Goal: Task Accomplishment & Management: Complete application form

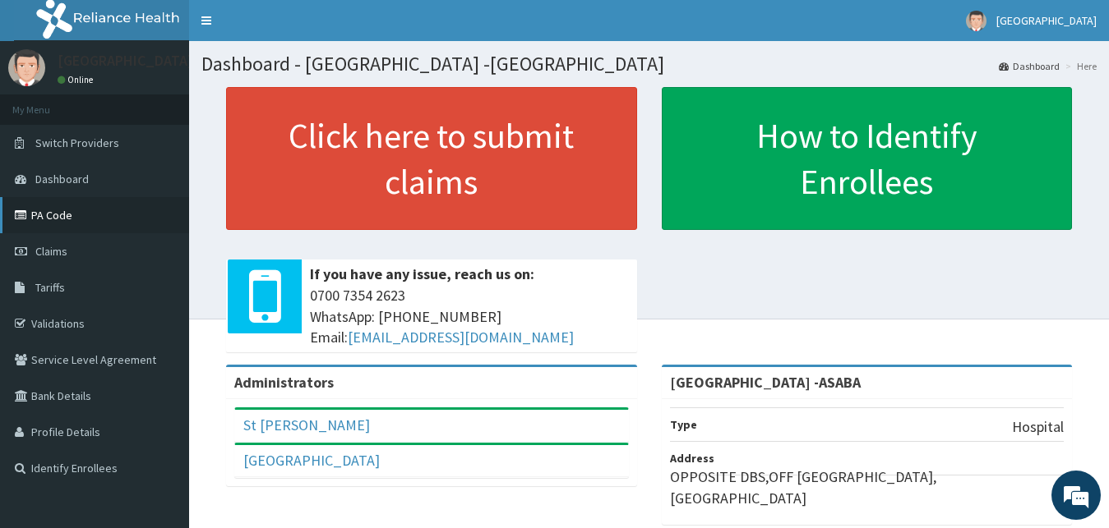
click at [74, 219] on link "PA Code" at bounding box center [94, 215] width 189 height 36
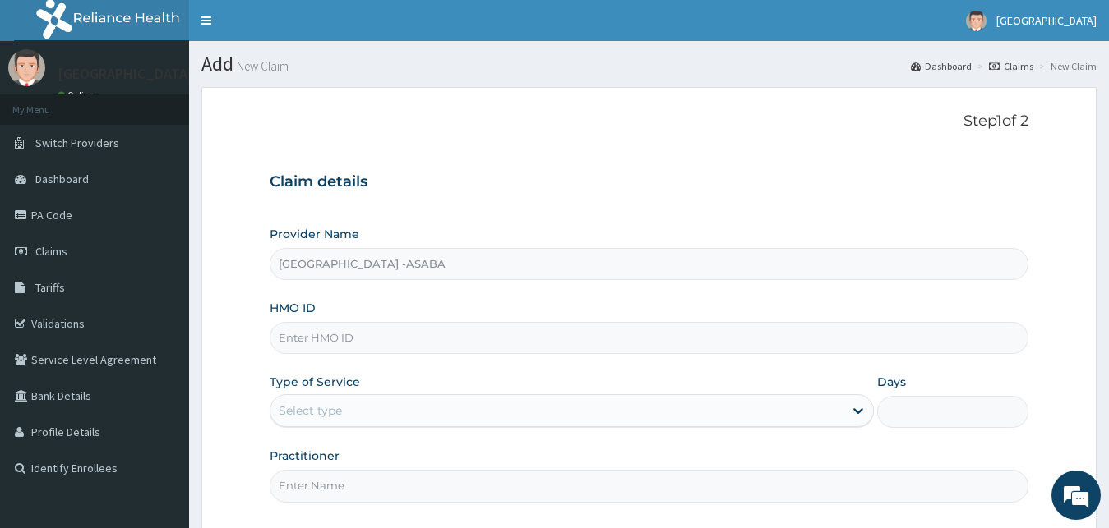
click at [429, 342] on input "HMO ID" at bounding box center [649, 338] width 759 height 32
type input "dsx/10002/a"
click at [556, 187] on h3 "Claim details" at bounding box center [649, 182] width 759 height 18
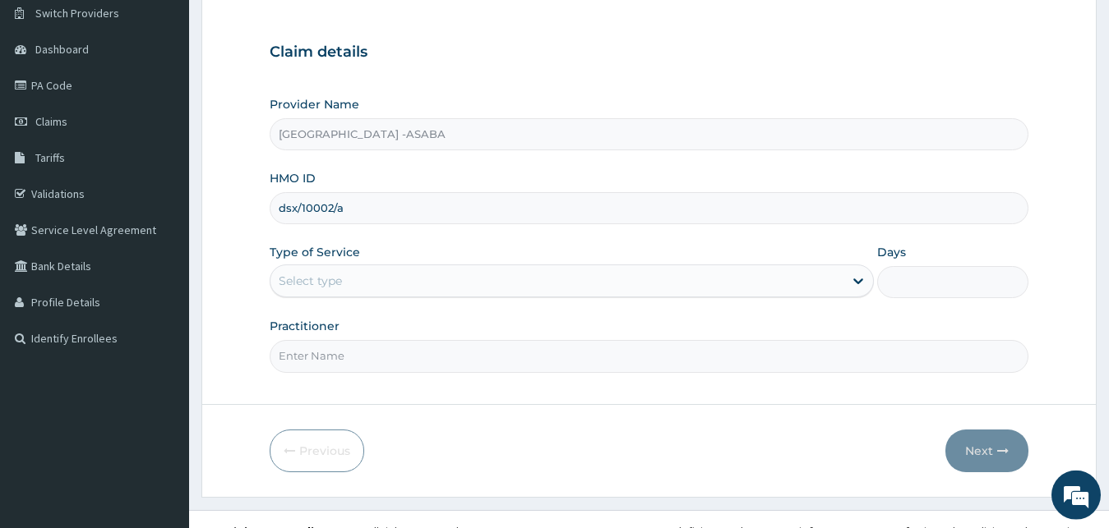
scroll to position [154, 0]
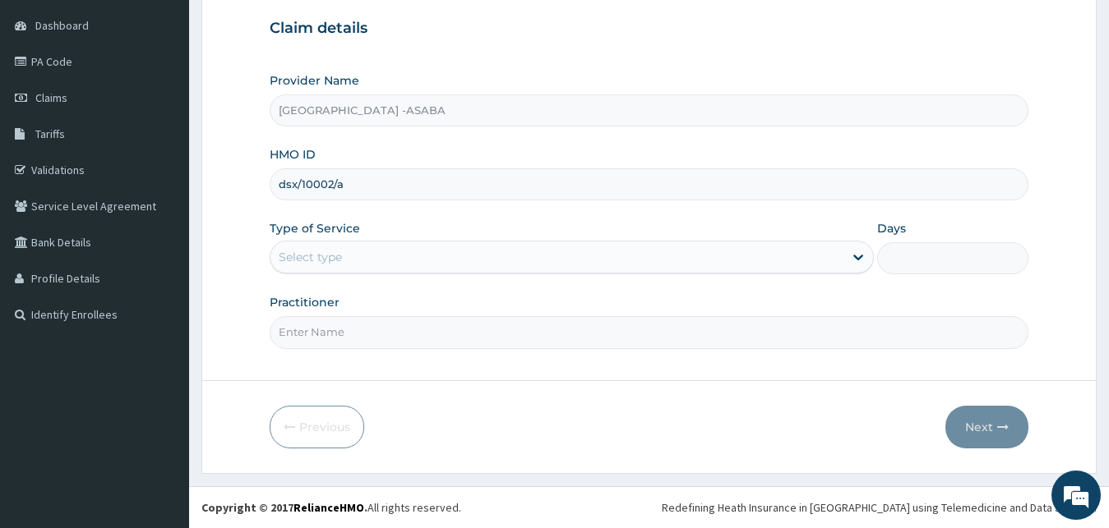
click at [457, 249] on div "Select type" at bounding box center [557, 257] width 574 height 26
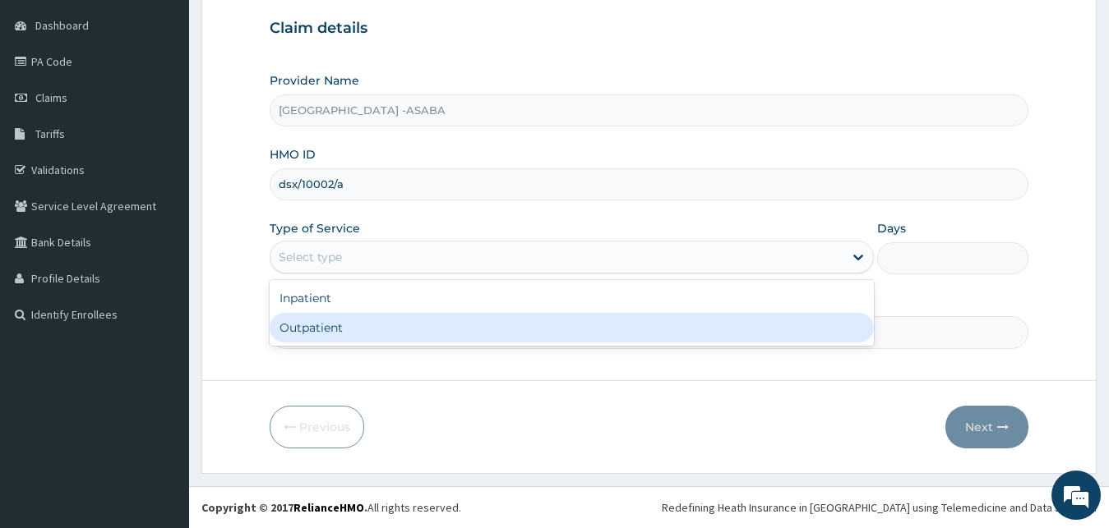
click at [404, 328] on div "Outpatient" at bounding box center [572, 328] width 605 height 30
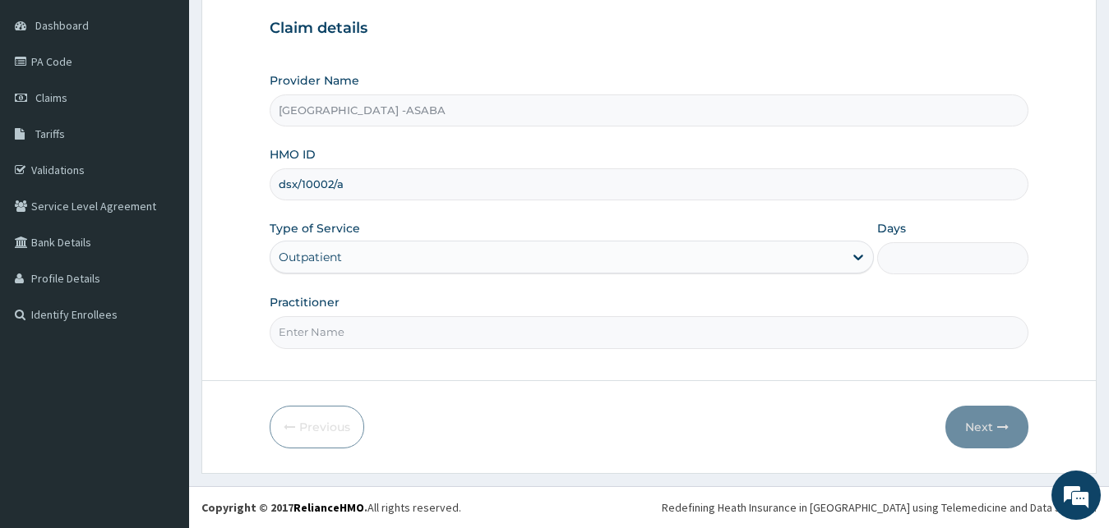
type input "1"
click at [404, 328] on input "Practitioner" at bounding box center [649, 332] width 759 height 32
type input "dr [PERSON_NAME]"
click at [995, 427] on button "Next" at bounding box center [986, 427] width 83 height 43
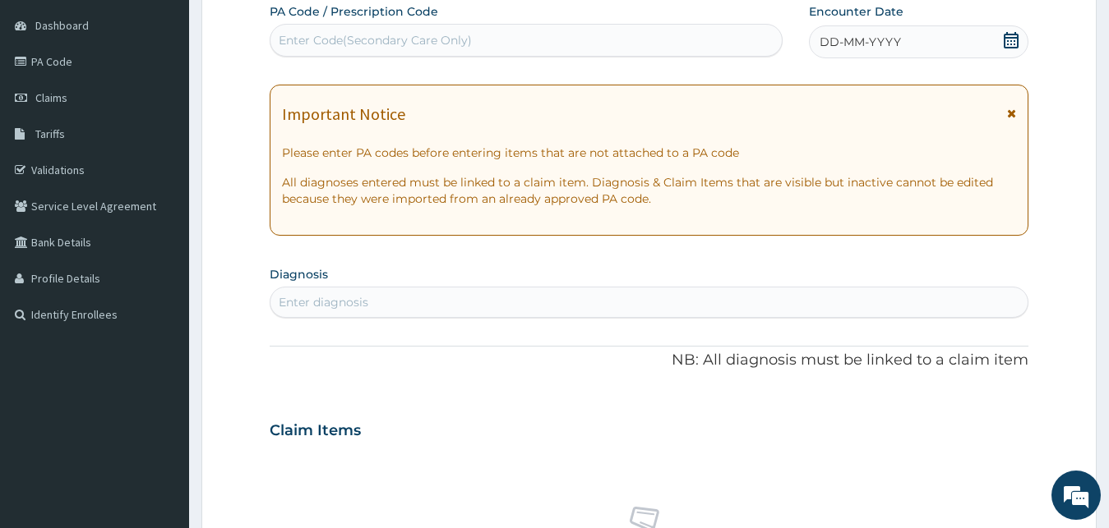
click at [541, 38] on div "Enter Code(Secondary Care Only)" at bounding box center [525, 40] width 511 height 26
type input "PA/1ABFF6"
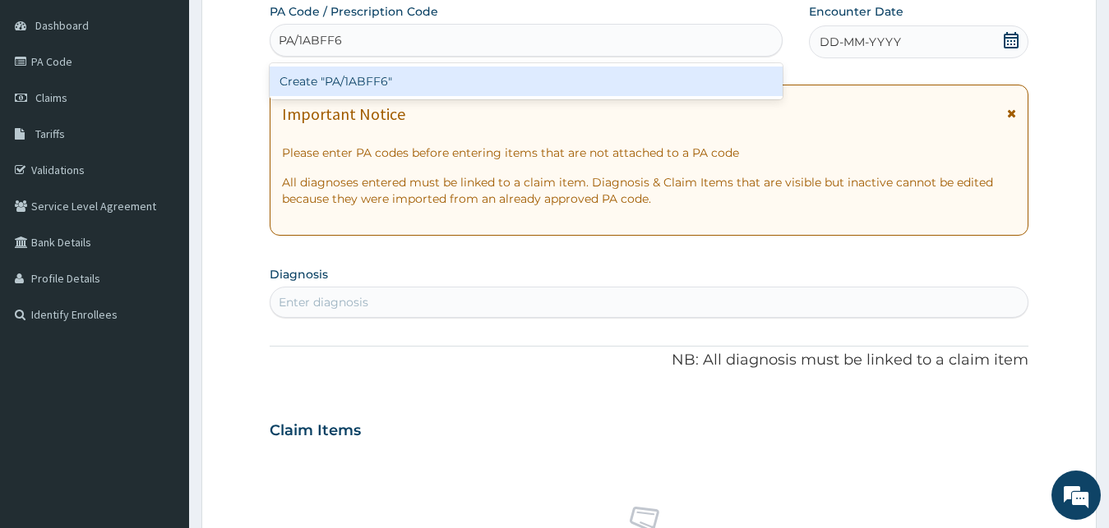
click at [537, 73] on div "Create "PA/1ABFF6"" at bounding box center [526, 82] width 513 height 30
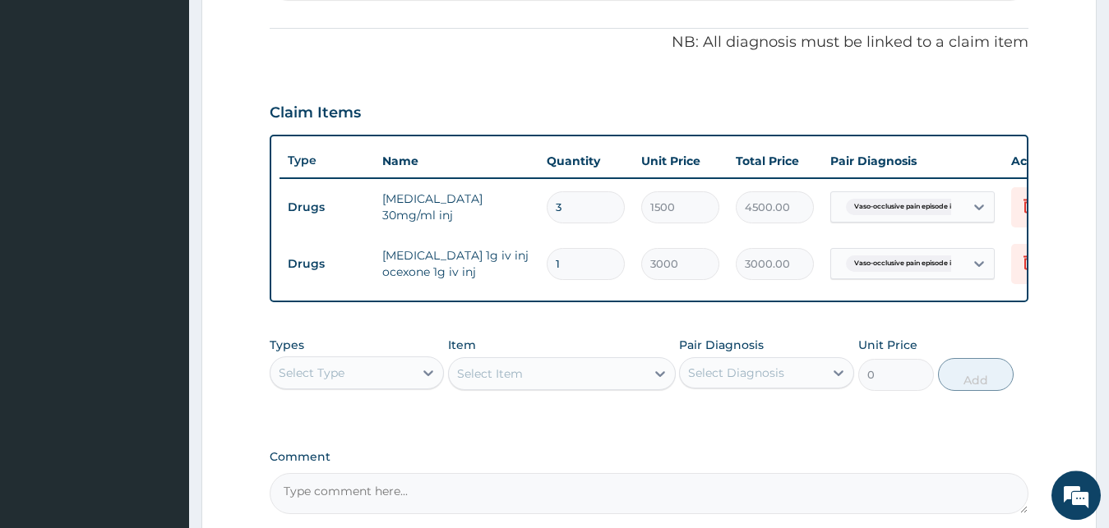
scroll to position [0, 0]
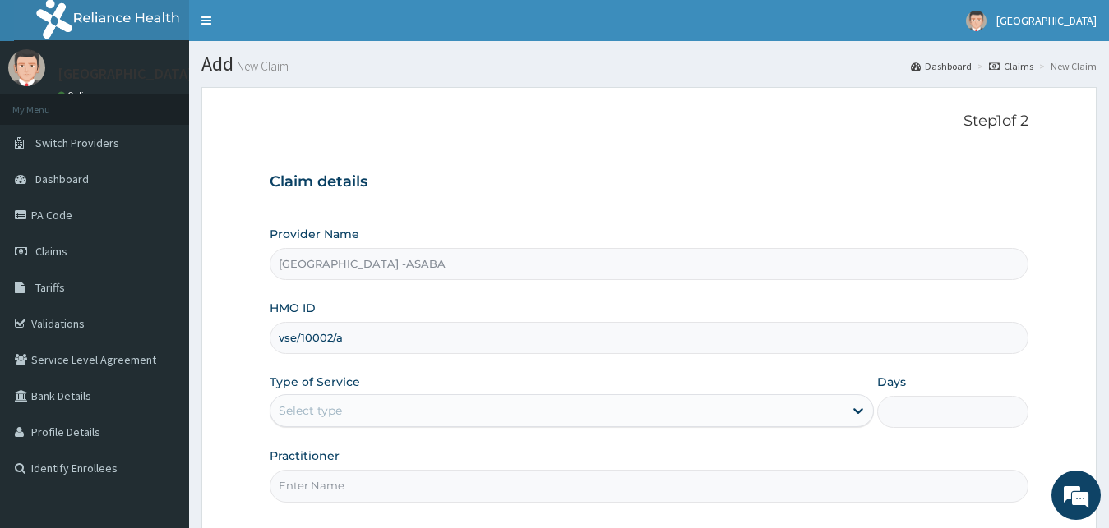
type input "vse/10002/a"
click at [376, 420] on div "Select type" at bounding box center [557, 411] width 574 height 26
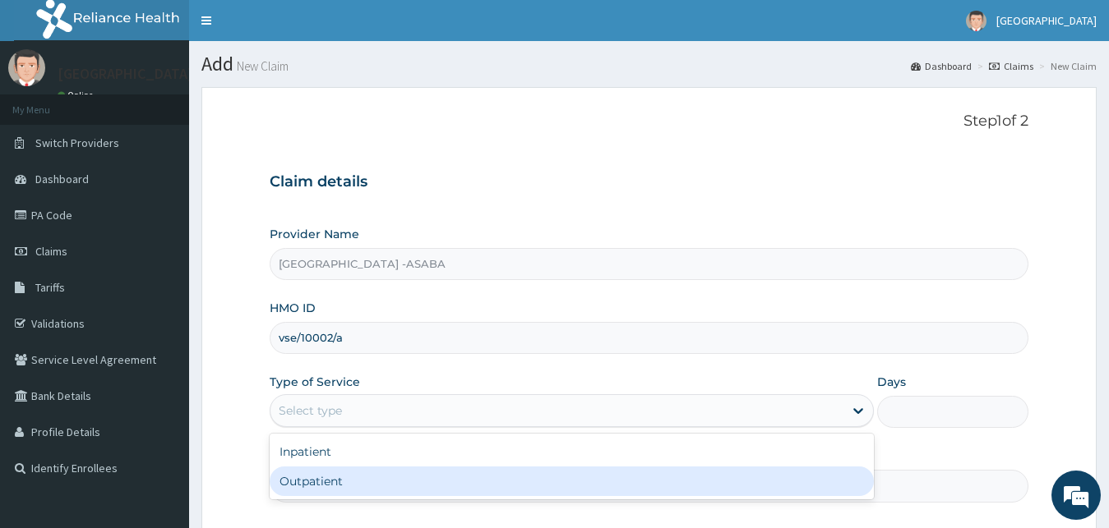
click at [298, 486] on div "Outpatient" at bounding box center [572, 482] width 605 height 30
type input "1"
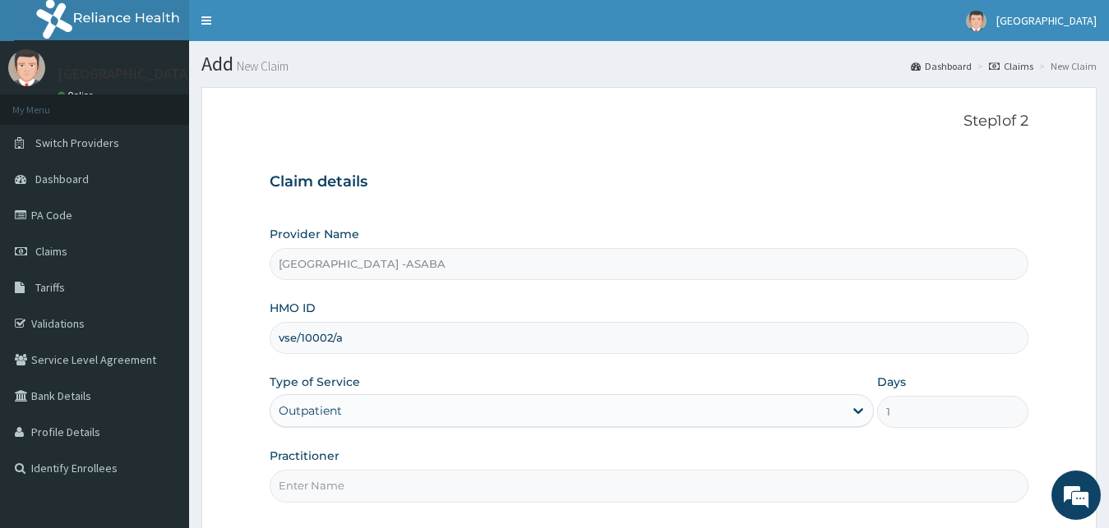
click at [606, 172] on div "Claim details Provider Name St Lukes Hospital -ASABA HMO ID vse/10002/a Type of…" at bounding box center [649, 329] width 759 height 345
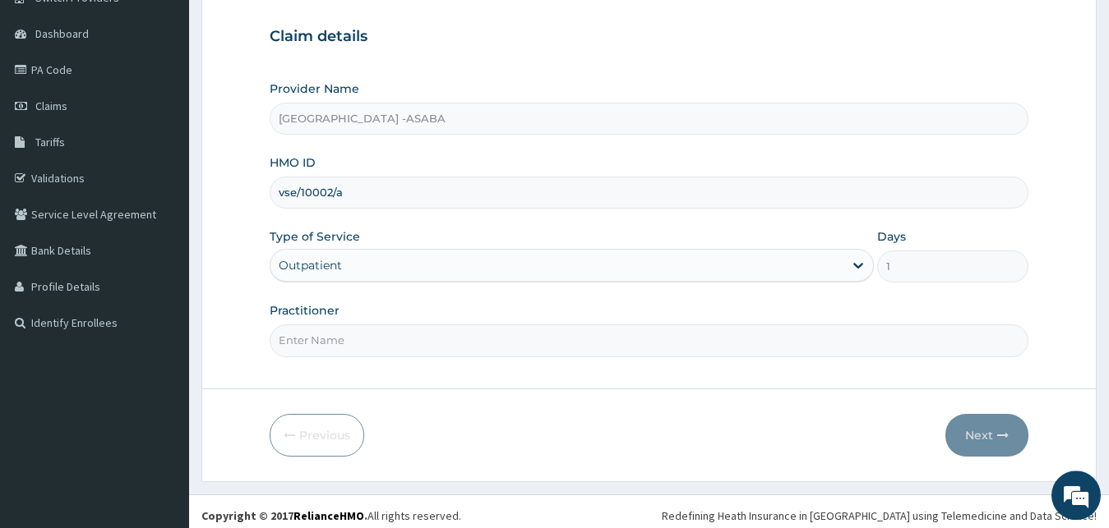
scroll to position [154, 0]
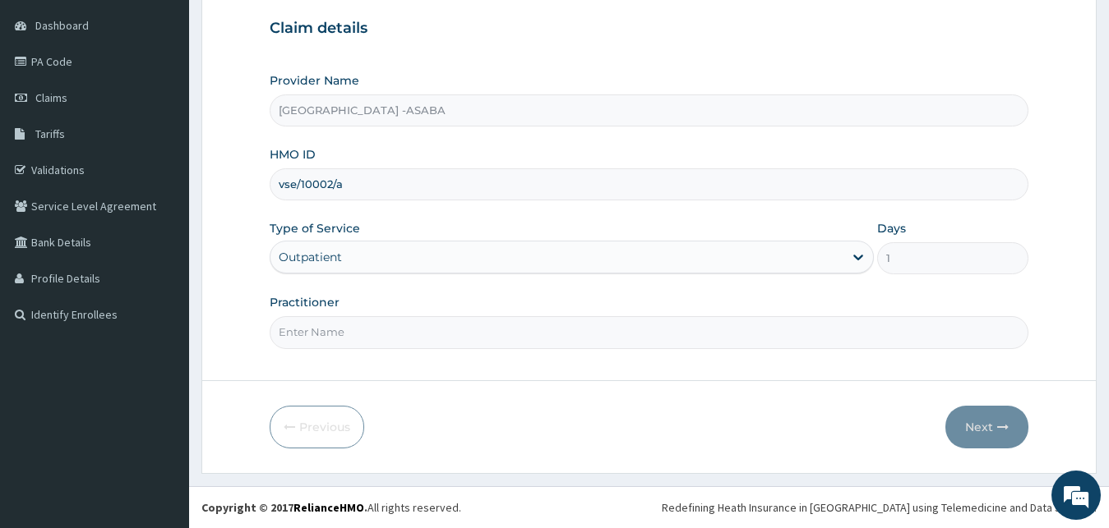
click at [584, 328] on input "Practitioner" at bounding box center [649, 332] width 759 height 32
type input "dr th"
click at [998, 416] on button "Next" at bounding box center [986, 427] width 83 height 43
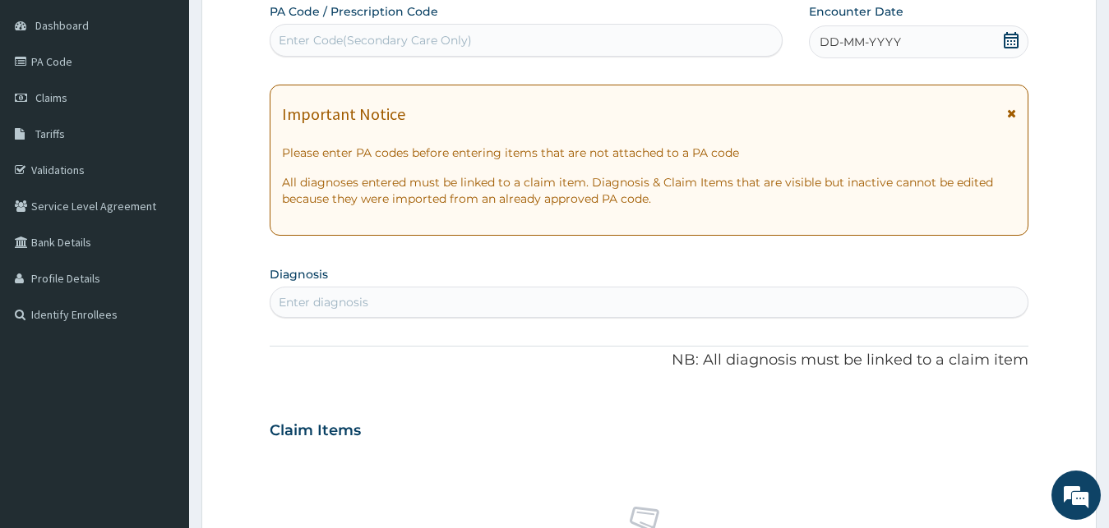
click at [491, 34] on div "Enter Code(Secondary Care Only)" at bounding box center [525, 40] width 511 height 26
type input "PA/112E9D"
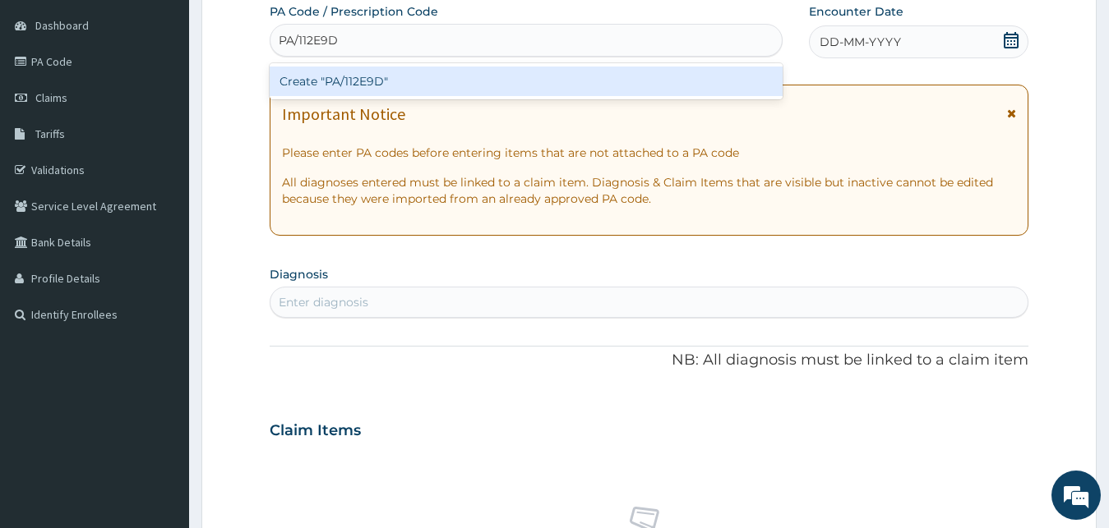
click at [496, 78] on div "Create "PA/112E9D"" at bounding box center [526, 82] width 513 height 30
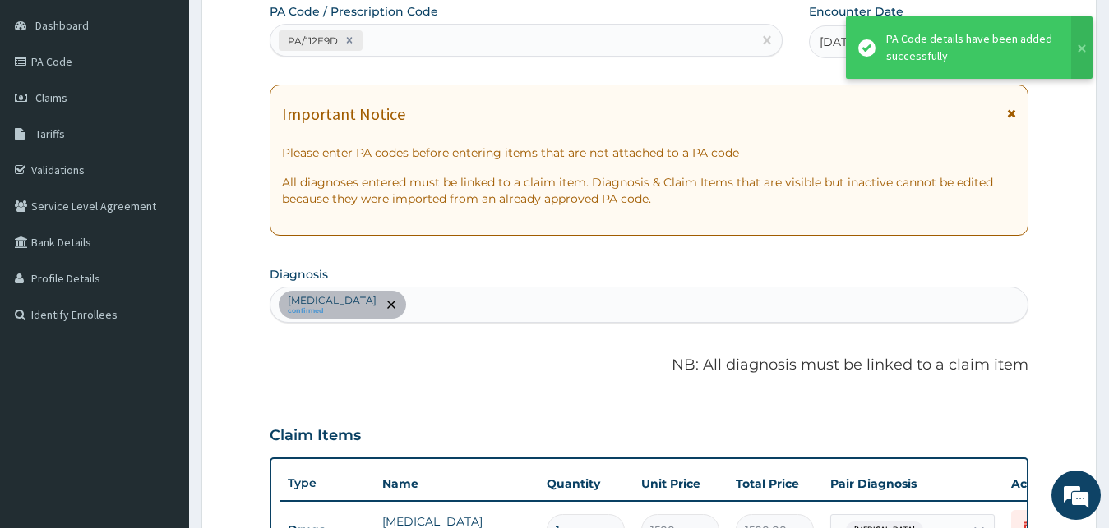
scroll to position [594, 0]
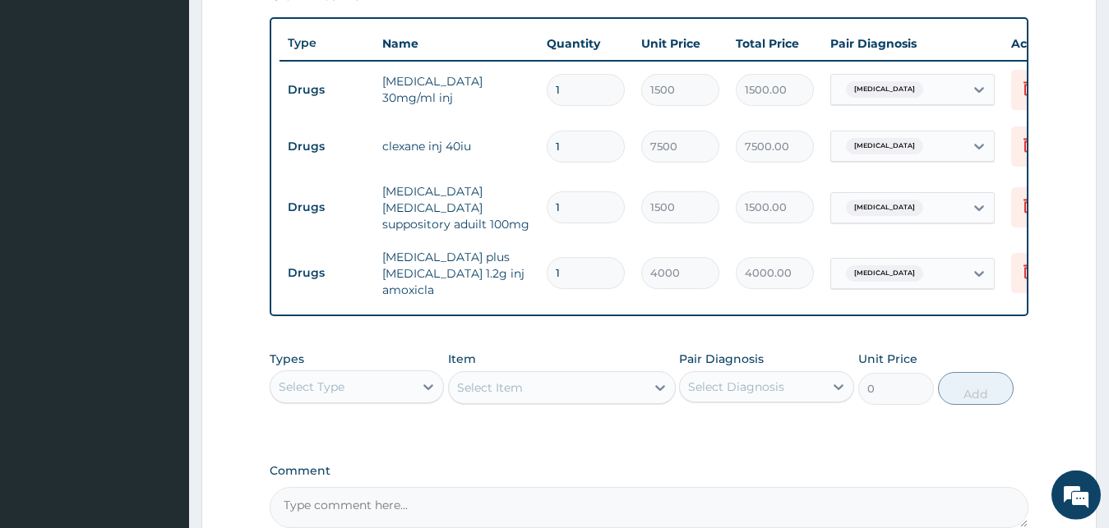
click at [970, 305] on div "Type Name Quantity Unit Price Total Price Pair Diagnosis Actions Drugs pentazoc…" at bounding box center [649, 166] width 759 height 299
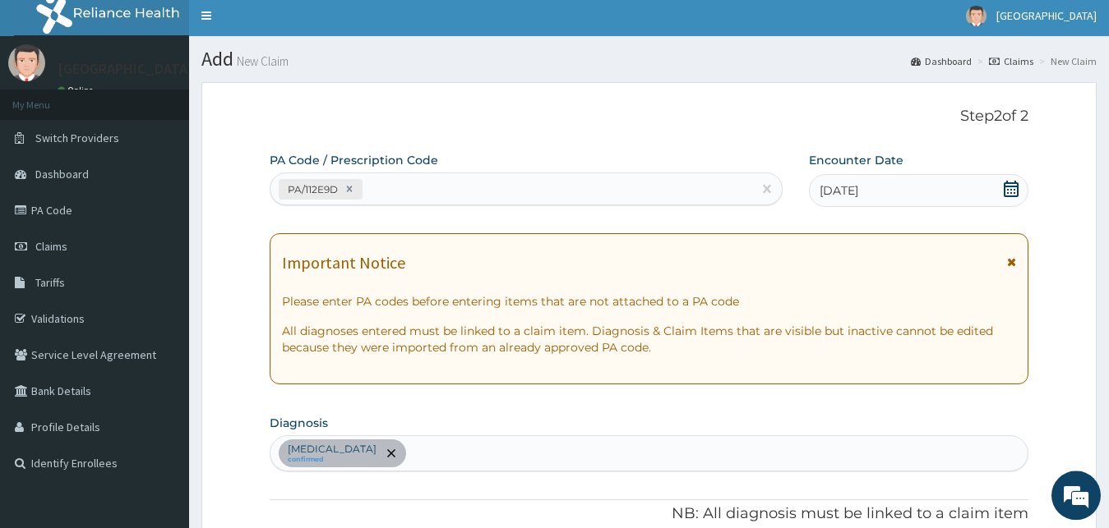
scroll to position [0, 0]
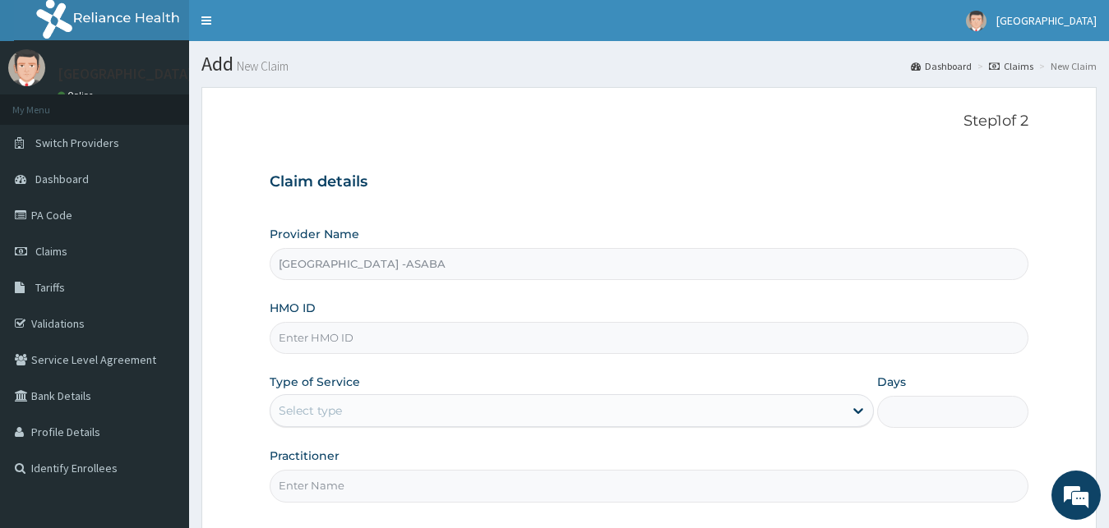
click at [310, 343] on input "HMO ID" at bounding box center [649, 338] width 759 height 32
type input "dsx/10002/a"
click at [430, 406] on div "Select type" at bounding box center [557, 411] width 574 height 26
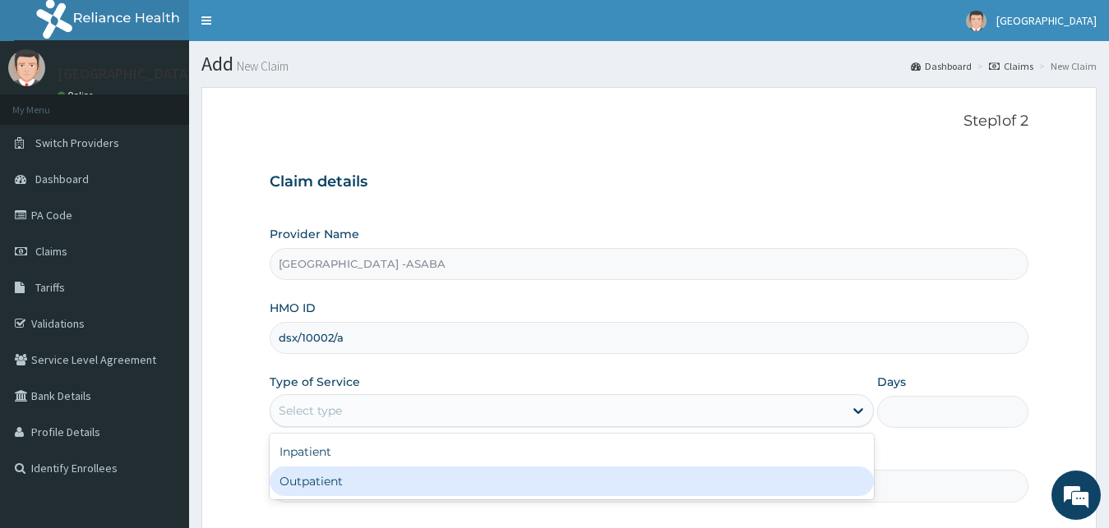
click at [321, 485] on div "Outpatient" at bounding box center [572, 482] width 605 height 30
type input "1"
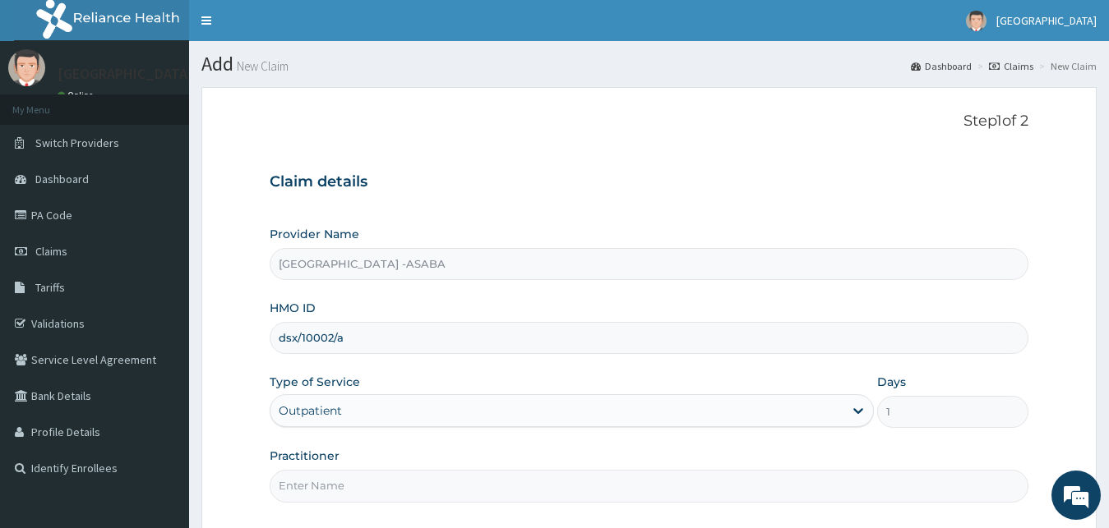
click at [609, 191] on h3 "Claim details" at bounding box center [649, 182] width 759 height 18
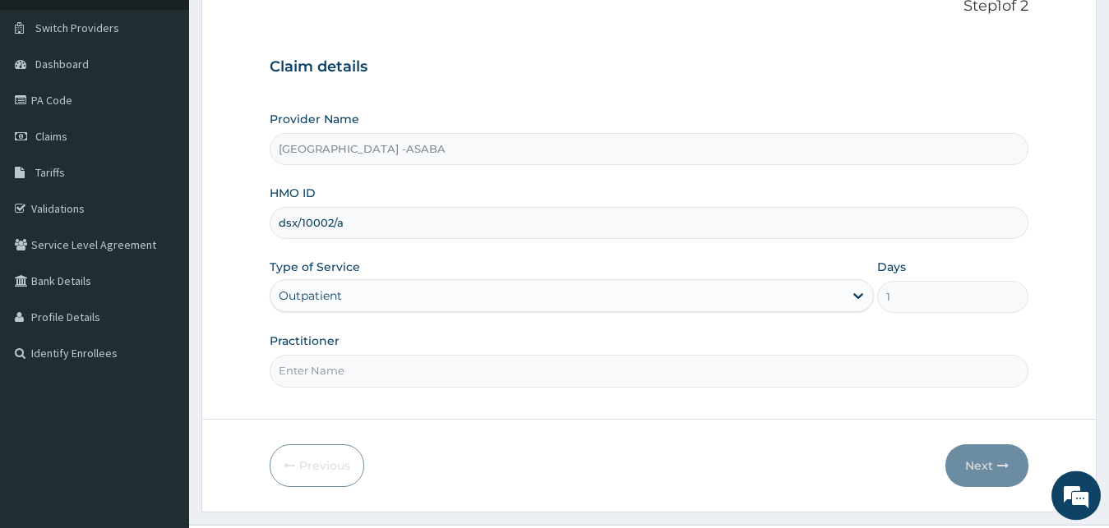
scroll to position [154, 0]
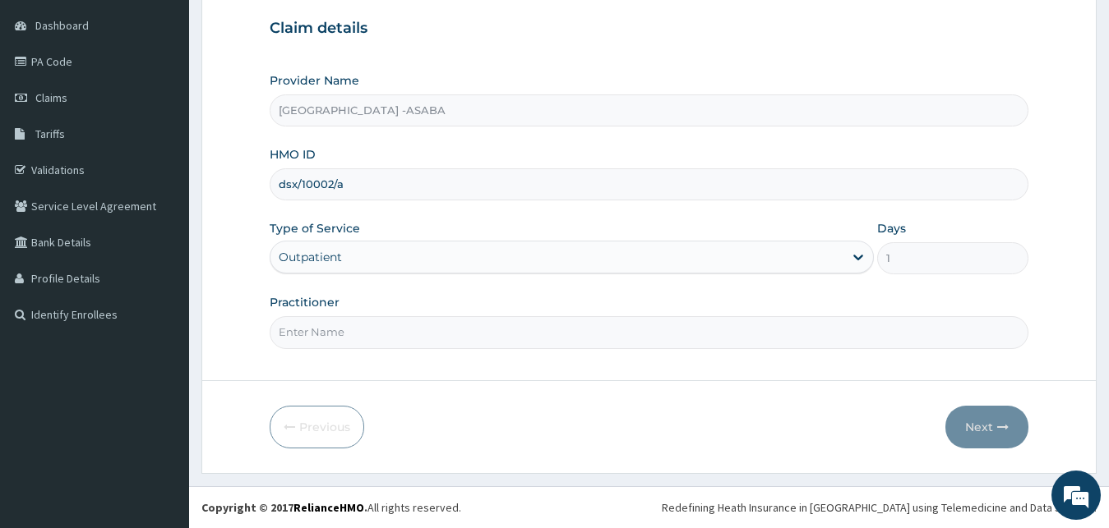
click at [455, 330] on input "Practitioner" at bounding box center [649, 332] width 759 height 32
type input "DR B"
click at [967, 429] on button "Next" at bounding box center [986, 427] width 83 height 43
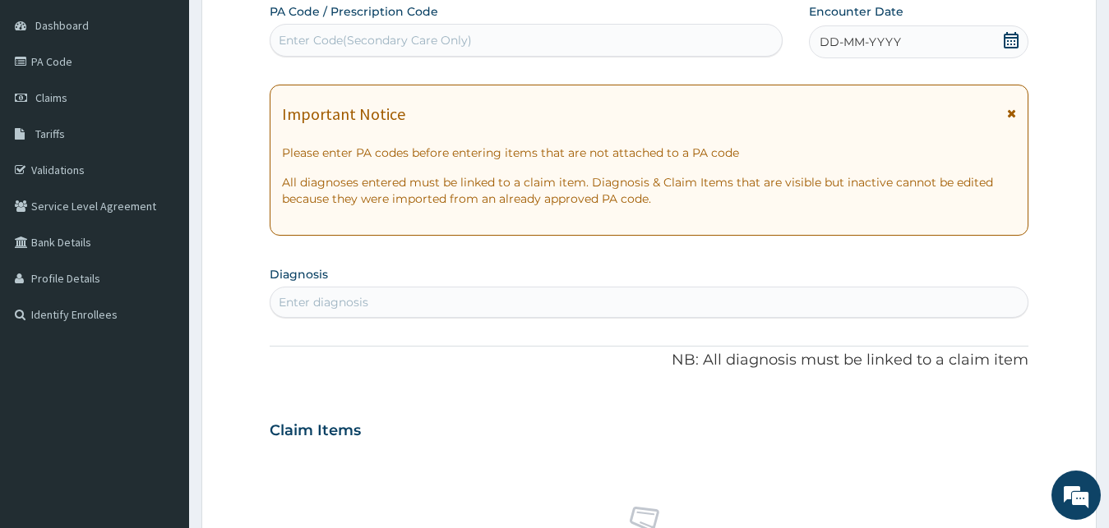
click at [317, 45] on div "Enter Code(Secondary Care Only)" at bounding box center [375, 40] width 193 height 16
type input "PA/1ABFF6"
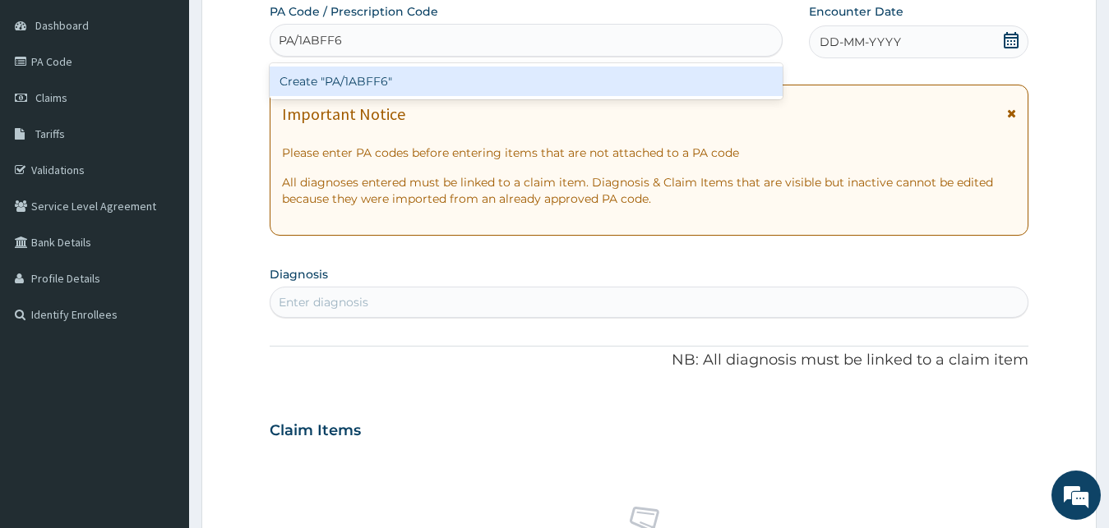
click at [315, 76] on div "Create "PA/1ABFF6"" at bounding box center [526, 82] width 513 height 30
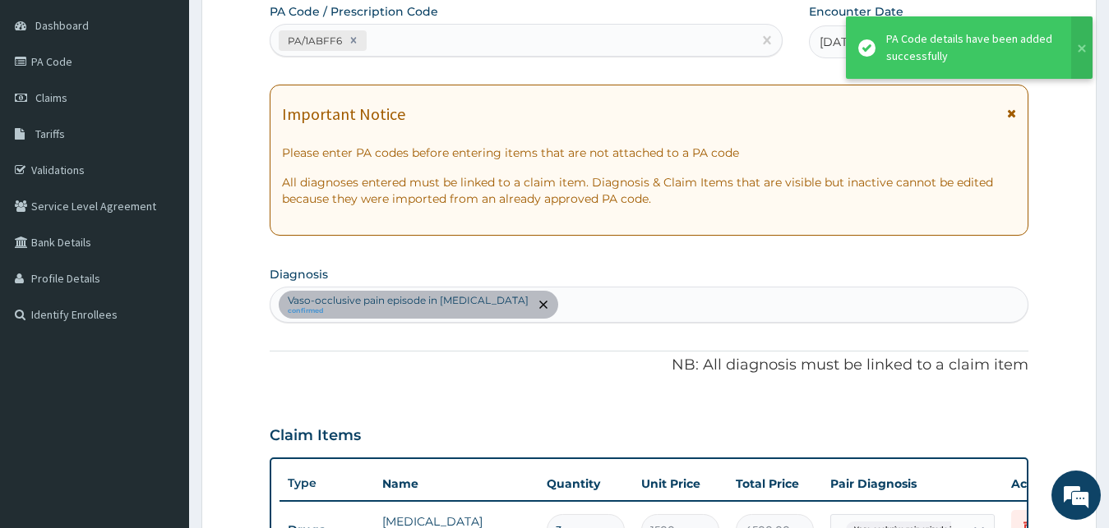
scroll to position [477, 0]
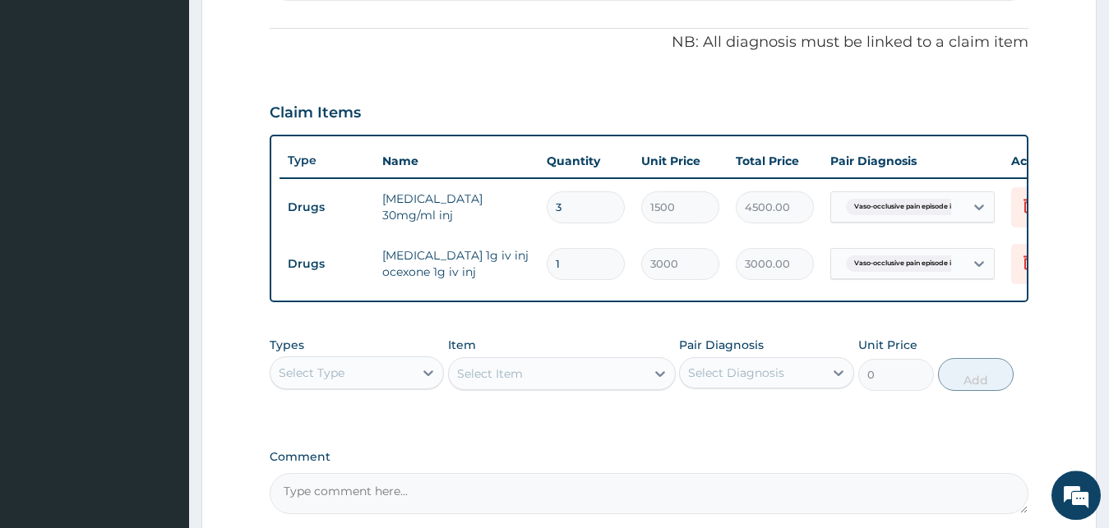
click at [441, 37] on p "NB: All diagnosis must be linked to a claim item" at bounding box center [649, 42] width 759 height 21
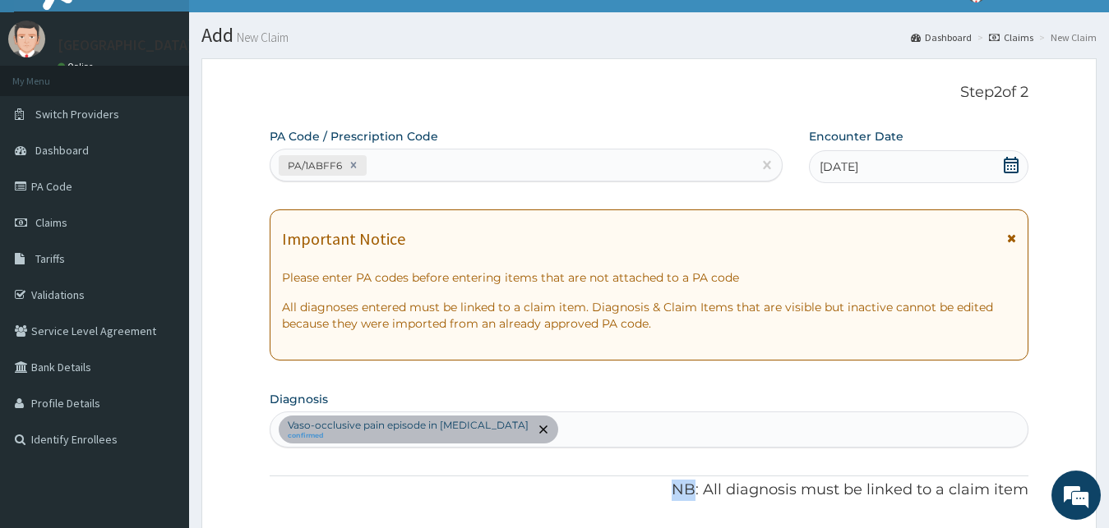
scroll to position [0, 0]
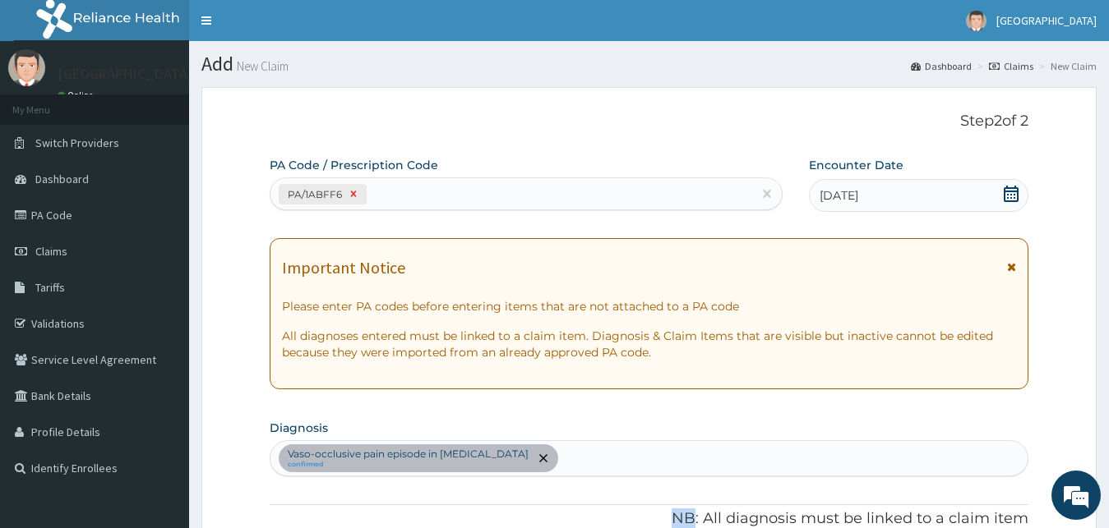
click at [351, 191] on icon at bounding box center [354, 194] width 12 height 12
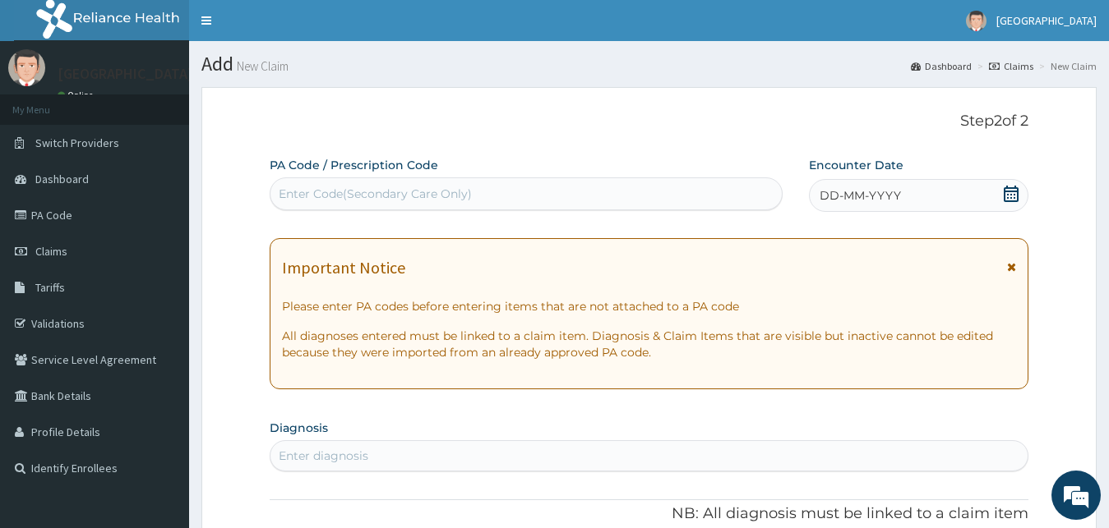
click at [351, 191] on div "Enter Code(Secondary Care Only)" at bounding box center [375, 194] width 193 height 16
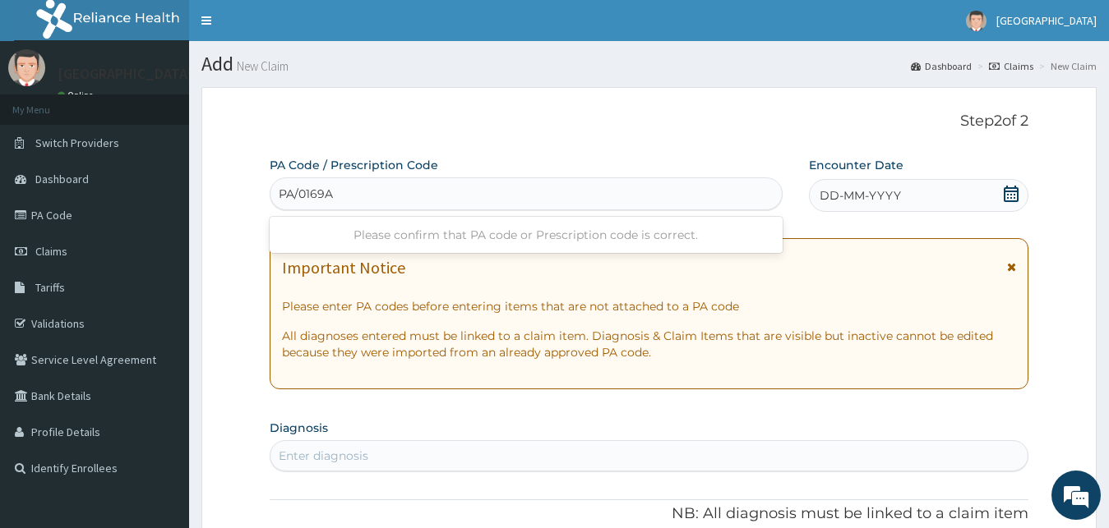
type input "PA/0169A1"
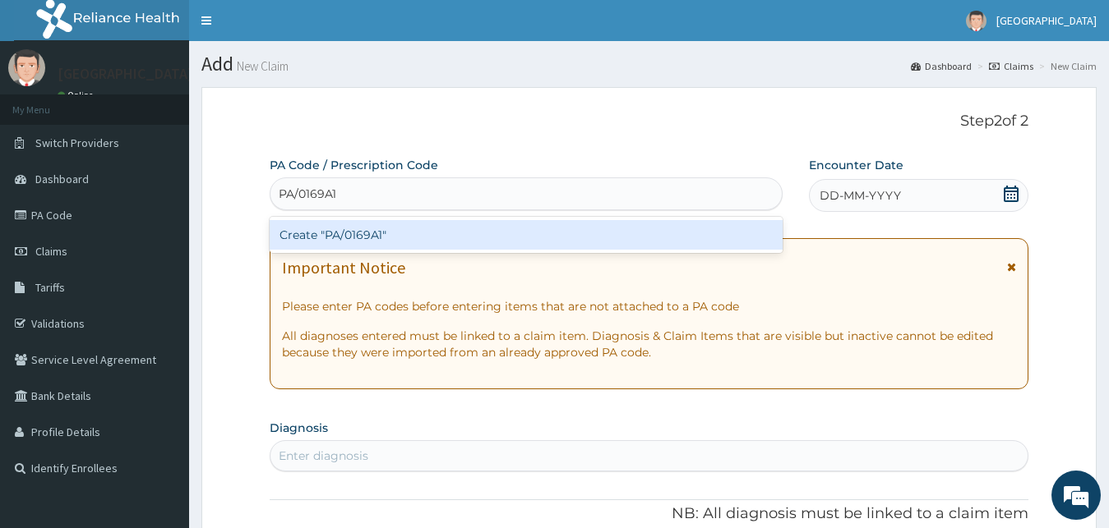
click at [325, 228] on div "Create "PA/0169A1"" at bounding box center [526, 235] width 513 height 30
